Goal: Navigation & Orientation: Find specific page/section

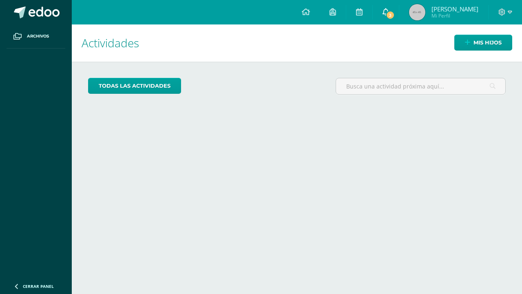
click at [395, 16] on span "3" at bounding box center [390, 15] width 9 height 9
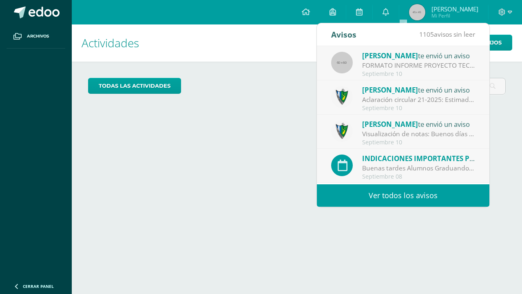
click at [421, 60] on div "[PERSON_NAME] te envió un aviso" at bounding box center [418, 55] width 113 height 11
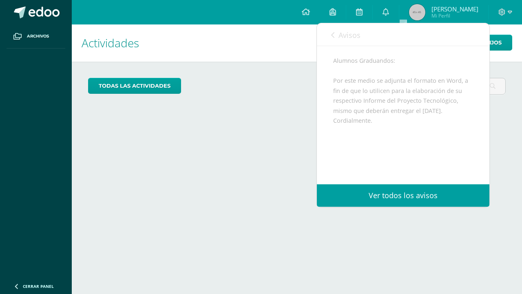
scroll to position [84, 0]
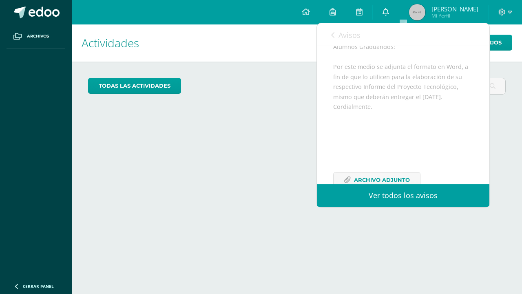
click at [399, 13] on link "0" at bounding box center [386, 12] width 26 height 24
click at [389, 15] on icon at bounding box center [386, 11] width 7 height 7
click at [421, 195] on link "Ver todos los avisos" at bounding box center [403, 195] width 173 height 22
click at [421, 197] on link "Ver todos los avisos" at bounding box center [403, 195] width 173 height 22
